Goal: Navigation & Orientation: Find specific page/section

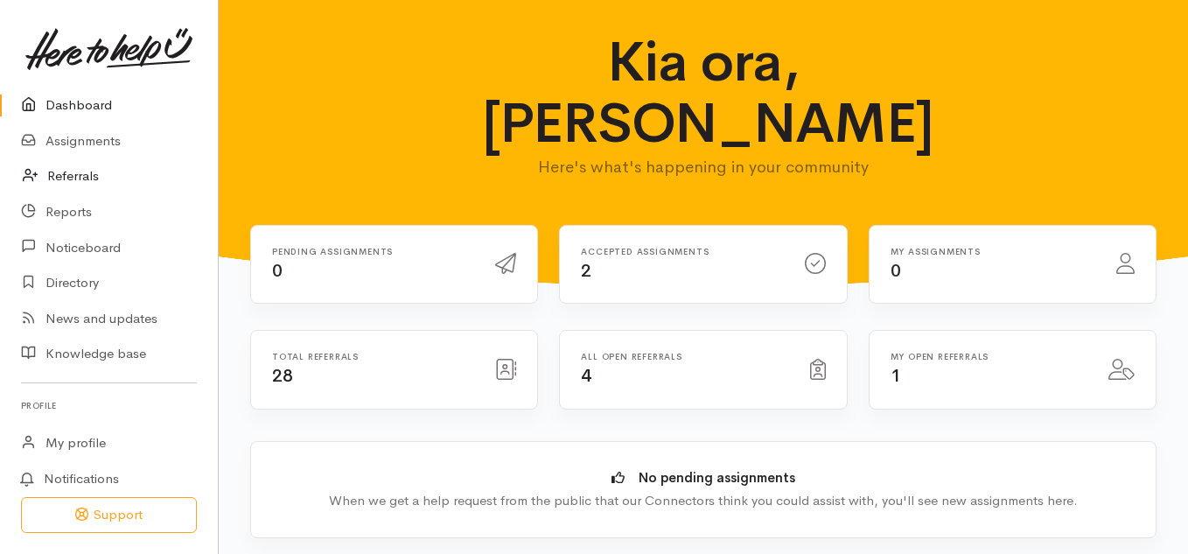
click at [78, 180] on link "Referrals" at bounding box center [109, 176] width 218 height 36
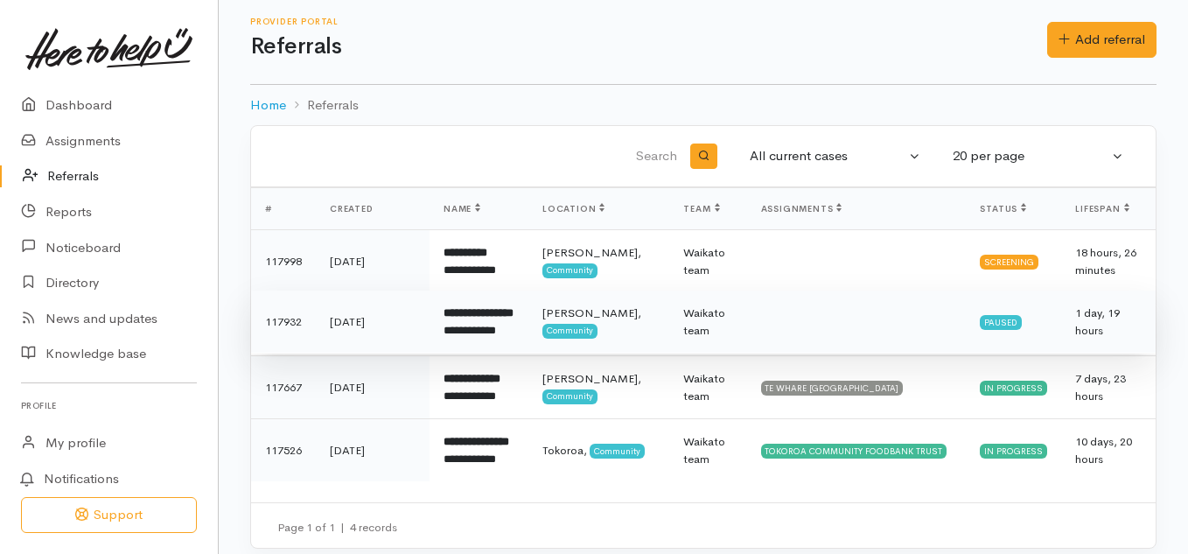
scroll to position [3, 0]
click at [984, 330] on div "Paused" at bounding box center [1000, 323] width 42 height 14
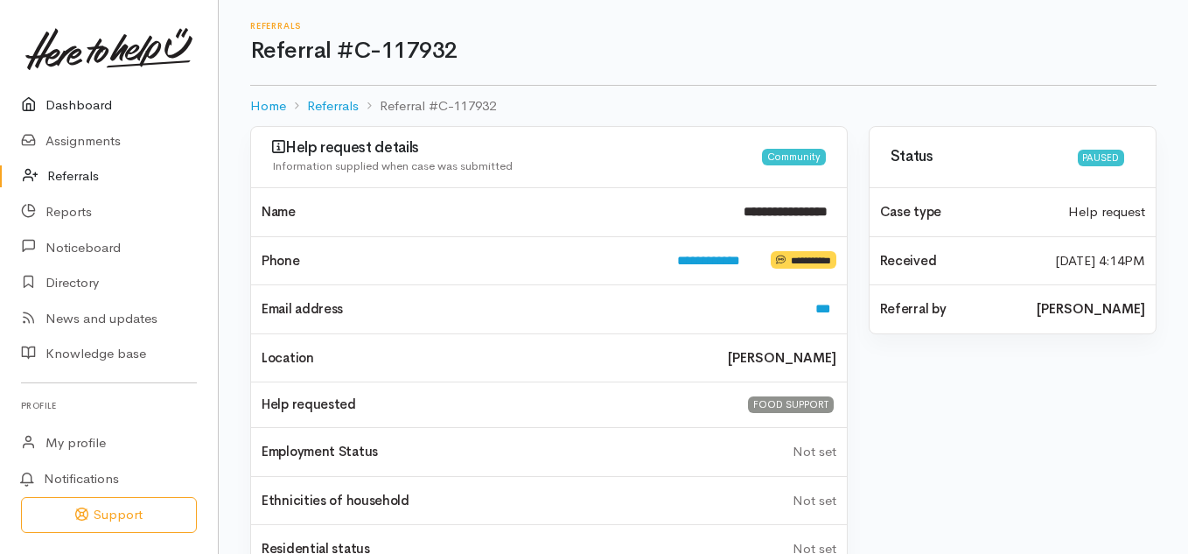
click at [87, 93] on link "Dashboard" at bounding box center [109, 105] width 218 height 36
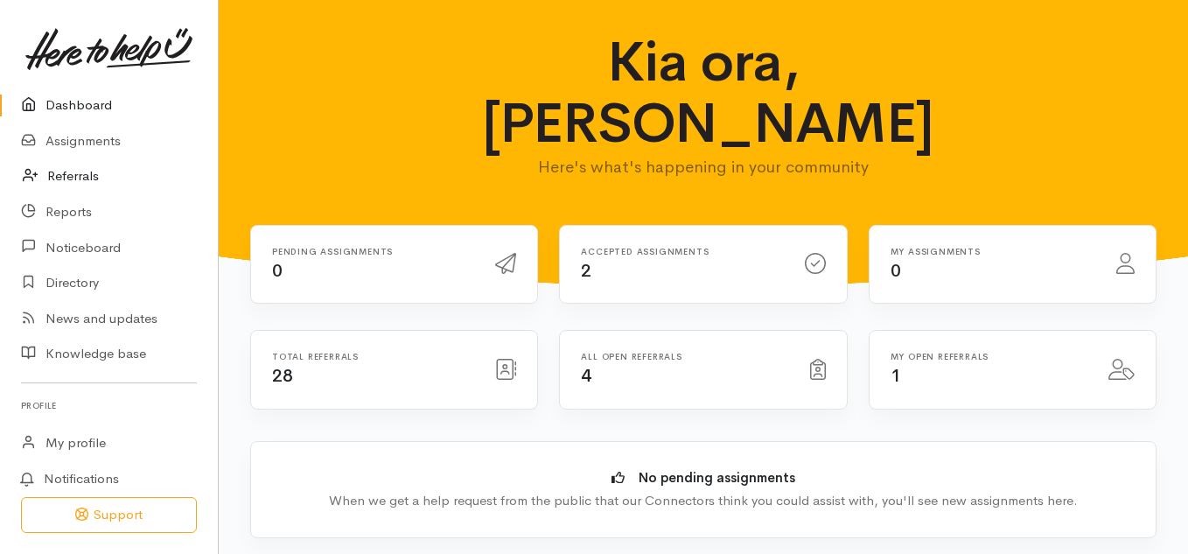
click at [62, 183] on link "Referrals" at bounding box center [109, 176] width 218 height 36
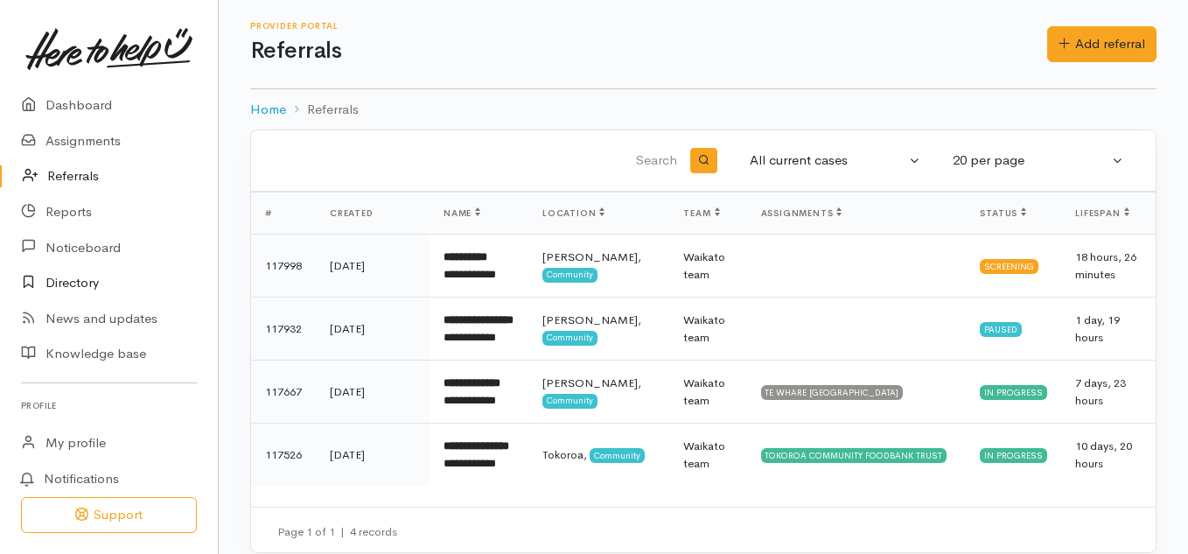
click at [73, 283] on link "Directory" at bounding box center [109, 283] width 218 height 36
